Goal: Task Accomplishment & Management: Manage account settings

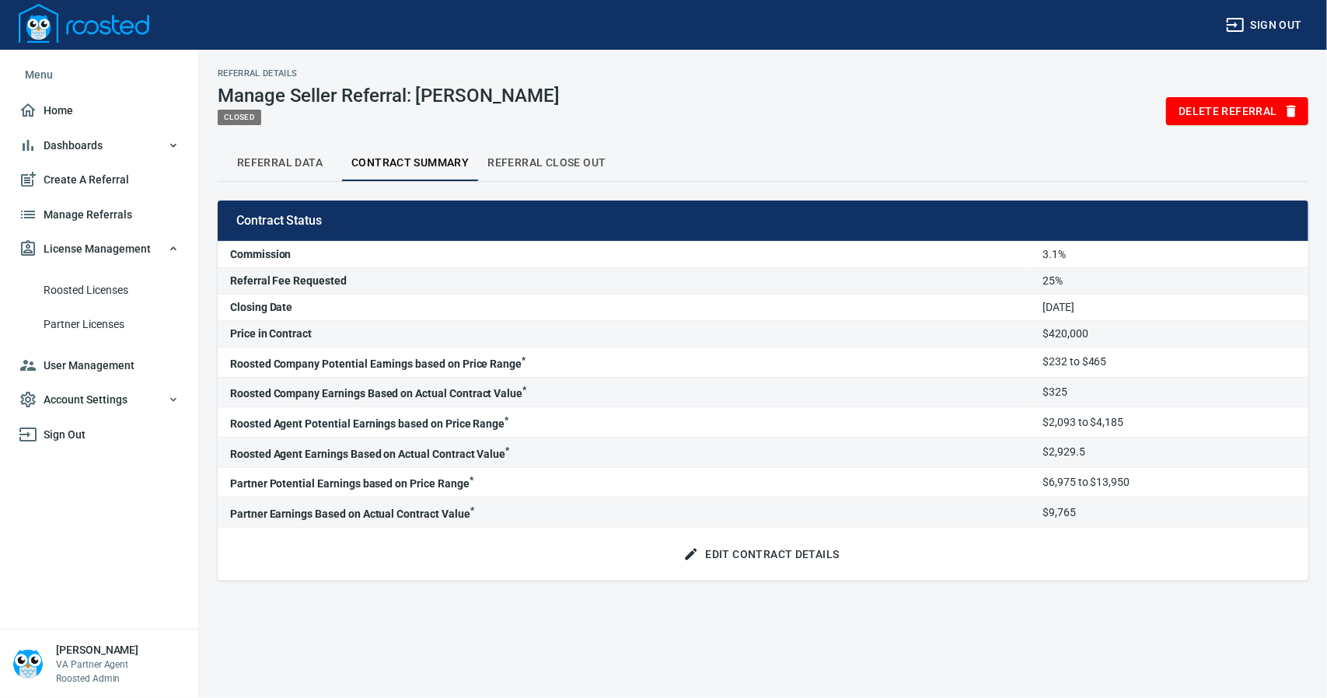
click at [99, 288] on span "Roosted Licenses" at bounding box center [112, 290] width 136 height 19
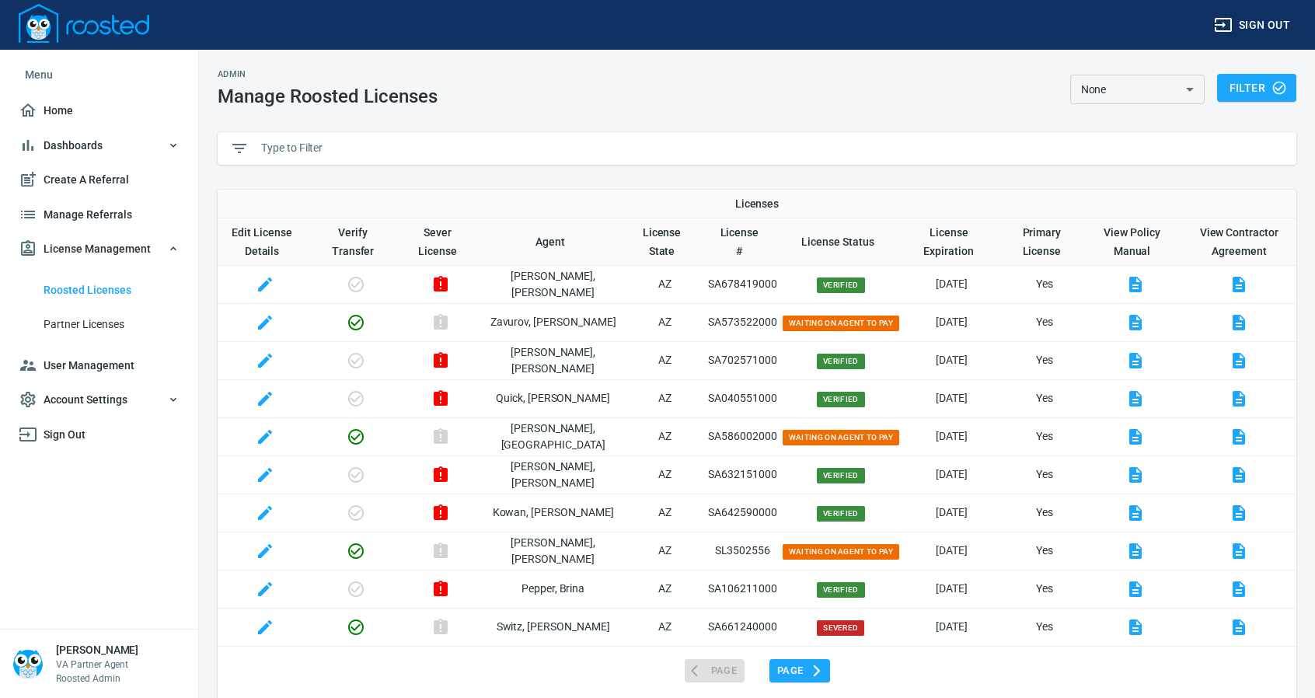
click at [302, 145] on input "text" at bounding box center [772, 148] width 1023 height 23
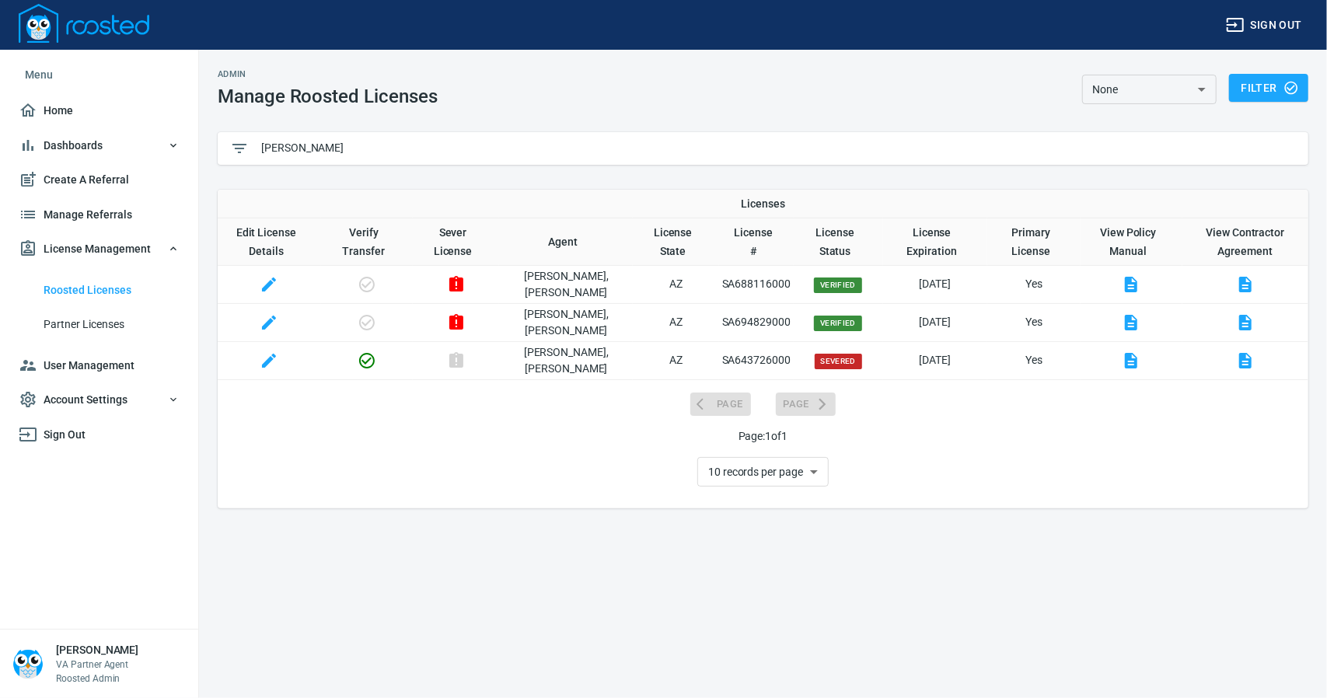
type input "[PERSON_NAME]"
click at [463, 323] on icon "button" at bounding box center [456, 322] width 14 height 16
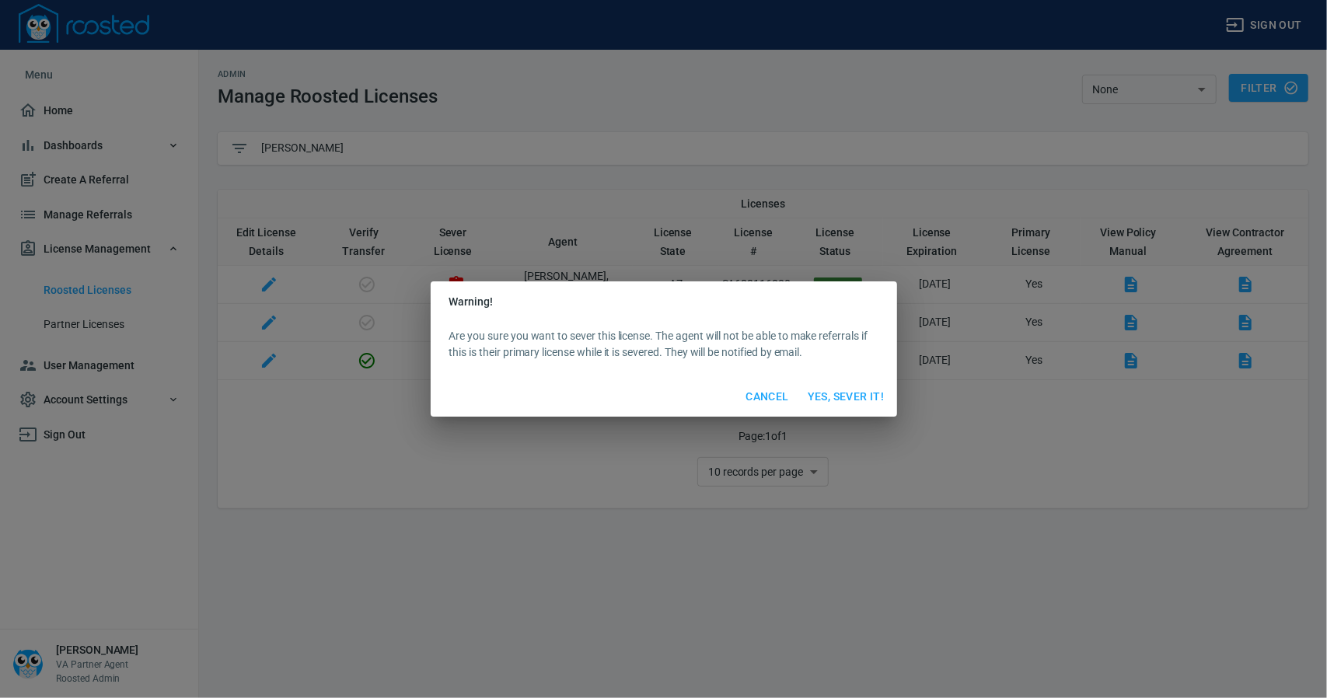
click at [847, 394] on span "Yes, Sever It!" at bounding box center [846, 396] width 77 height 19
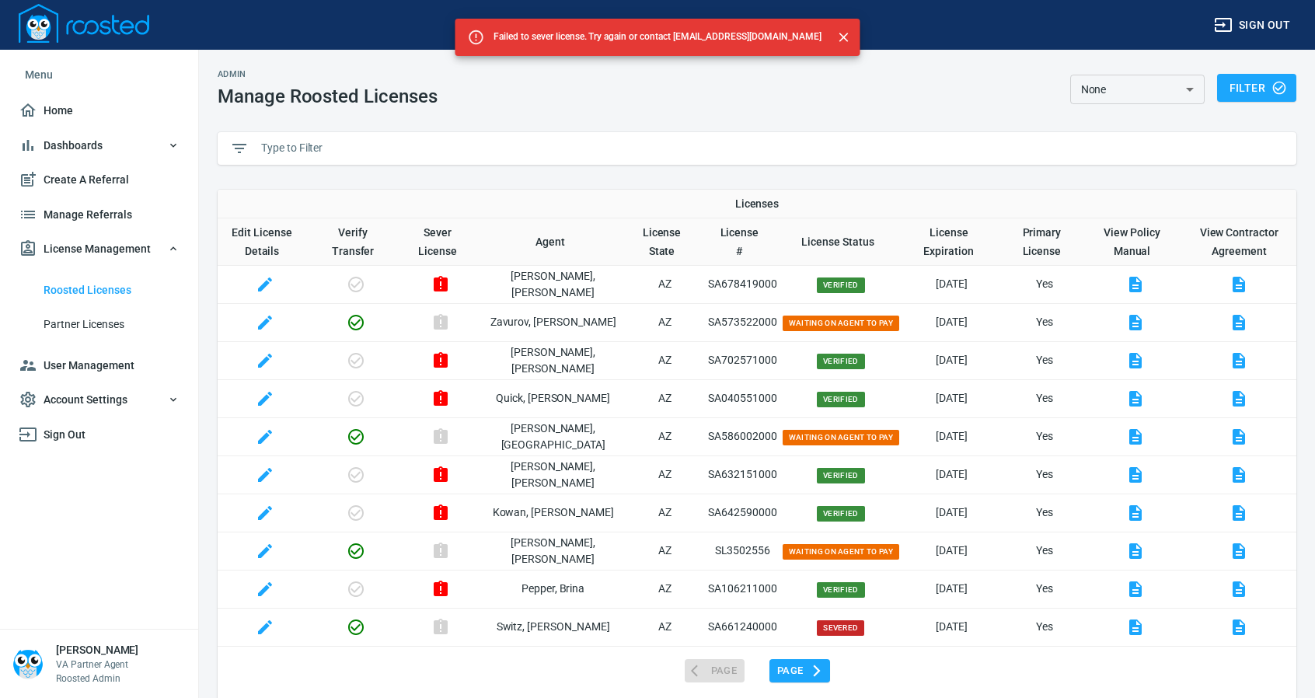
click at [284, 141] on input "text" at bounding box center [772, 148] width 1023 height 23
paste input "SA698894000"
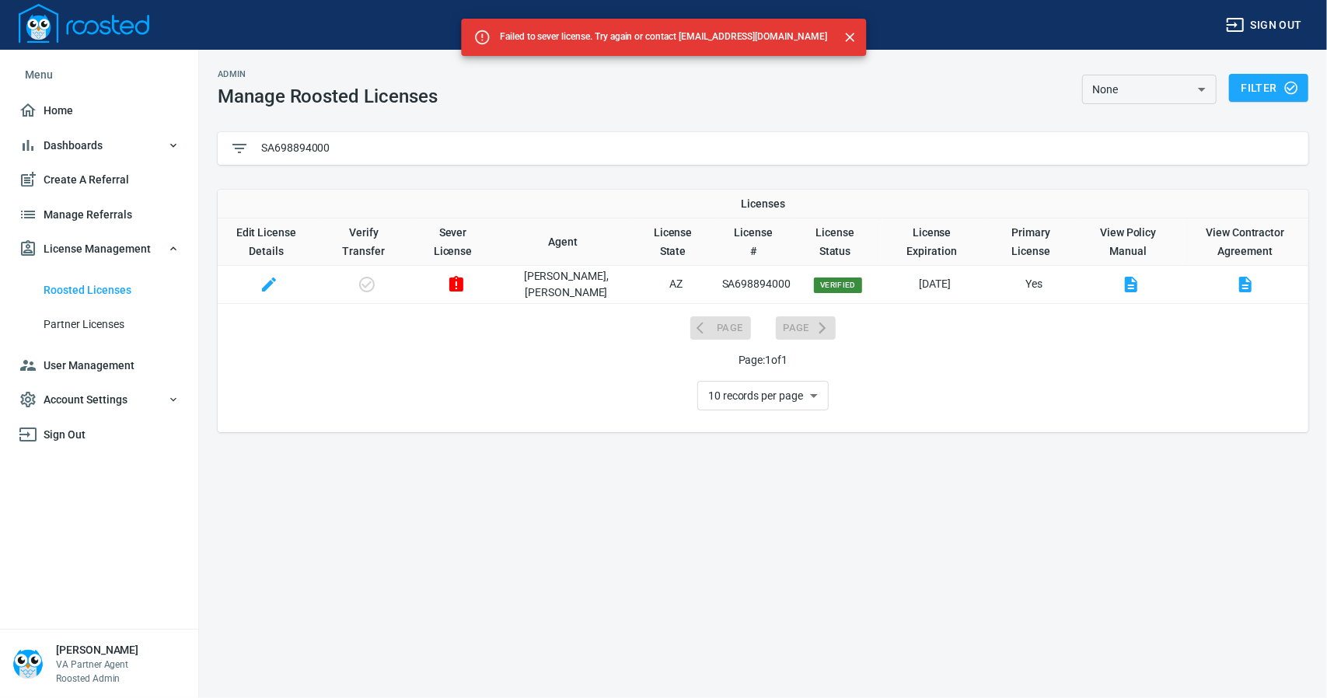
type input "SA698894000"
click at [268, 285] on icon "button" at bounding box center [269, 284] width 19 height 19
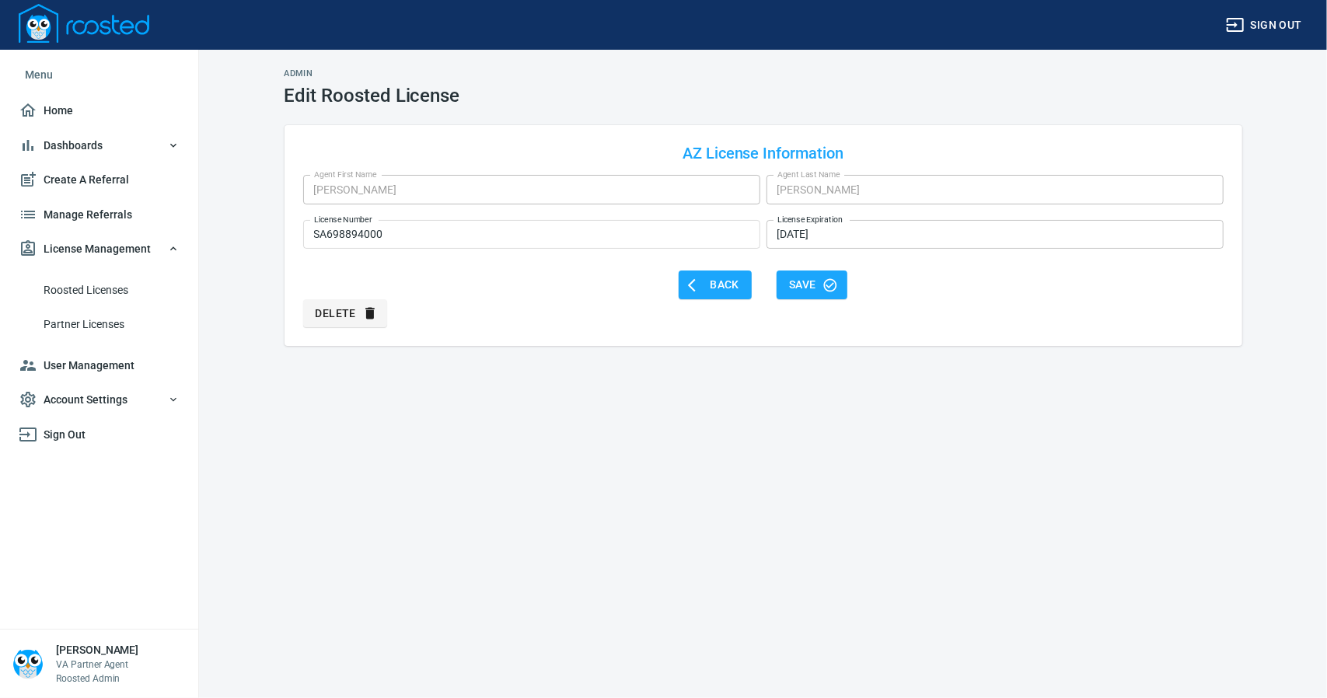
click at [842, 237] on input "[DATE]" at bounding box center [994, 235] width 457 height 30
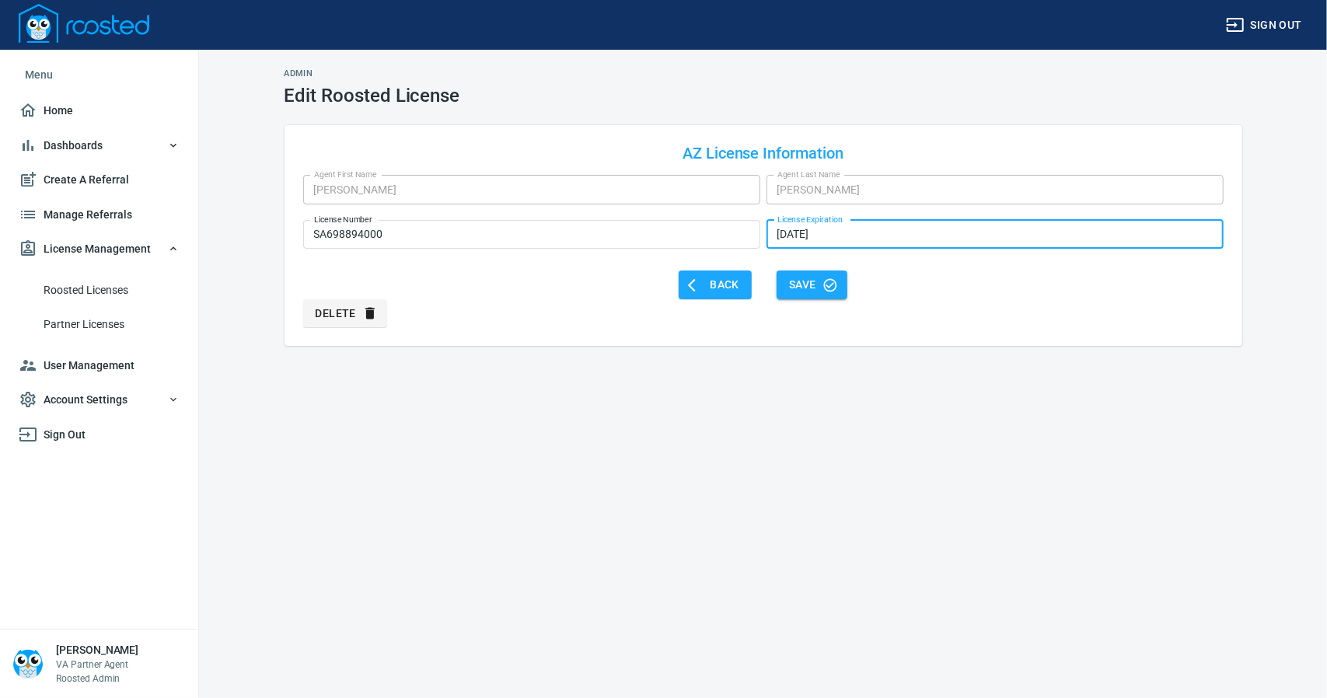
type input "[DATE]"
click at [801, 284] on span "Save" at bounding box center [812, 284] width 46 height 19
